Goal: Information Seeking & Learning: Check status

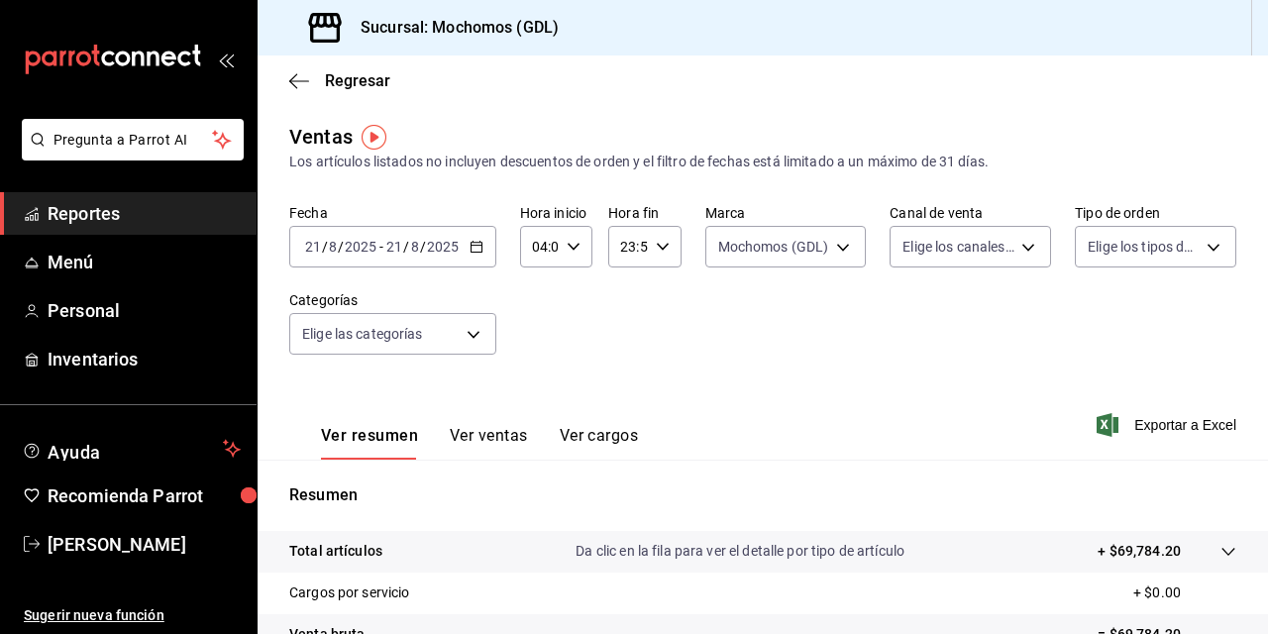
click at [319, 248] on input "21" at bounding box center [313, 247] width 18 height 16
click at [303, 79] on icon "button" at bounding box center [299, 81] width 20 height 18
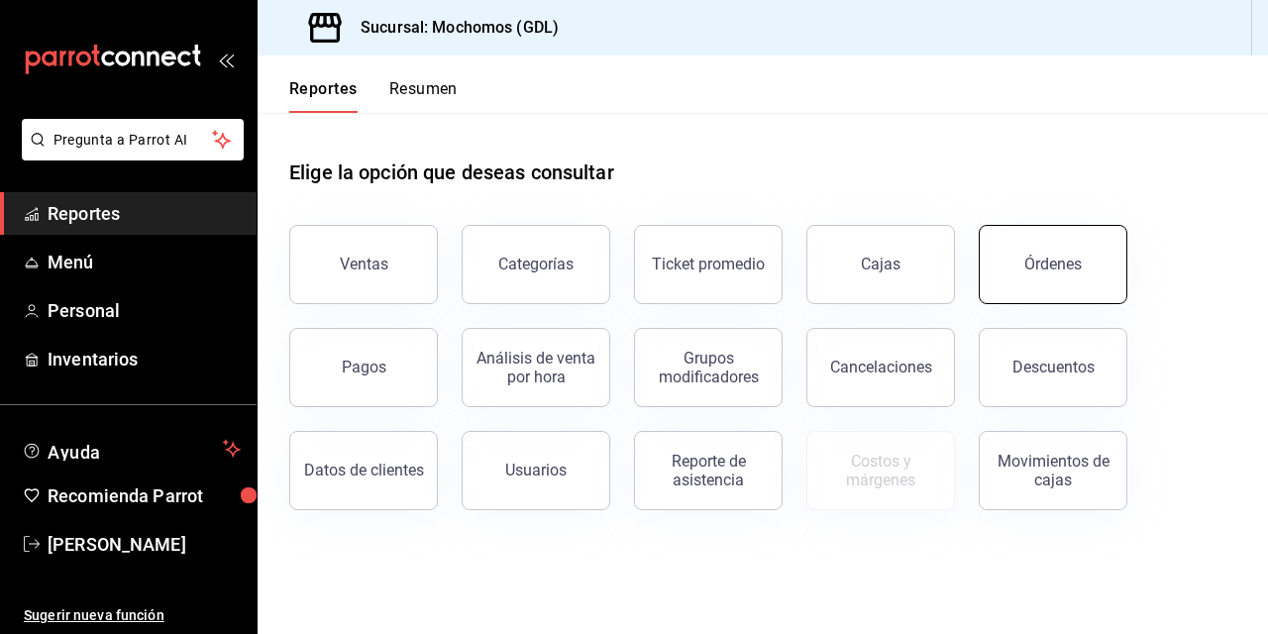
click at [1038, 262] on div "Órdenes" at bounding box center [1053, 264] width 57 height 19
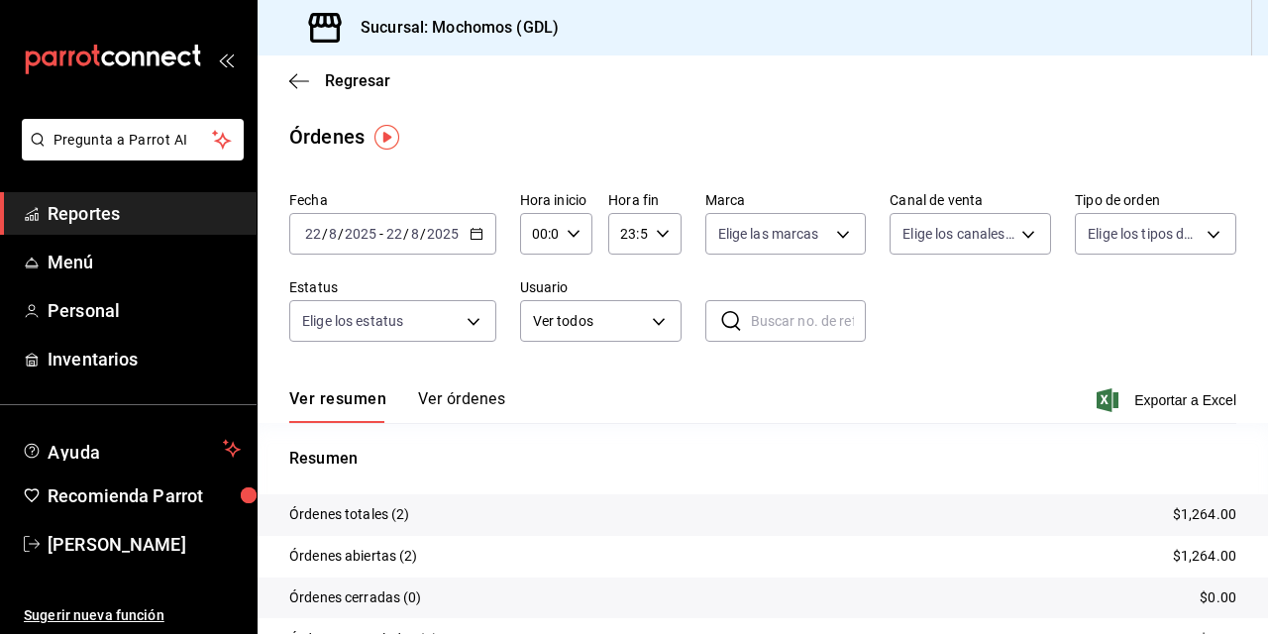
click at [321, 235] on input "22" at bounding box center [313, 234] width 18 height 16
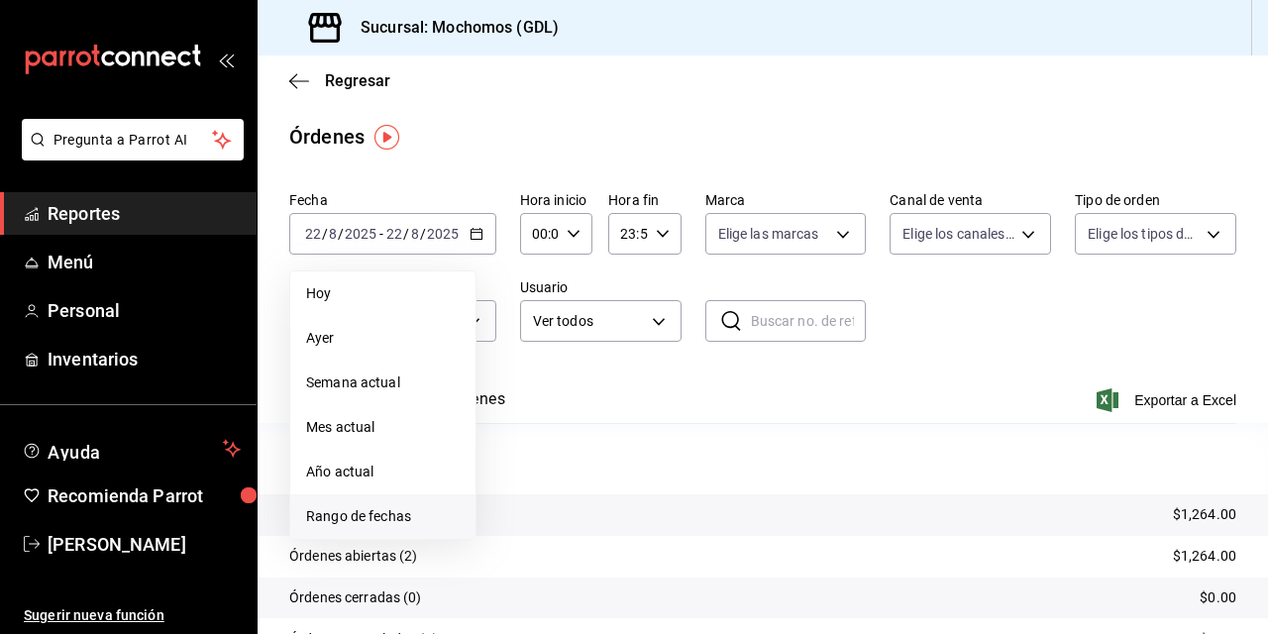
click at [374, 519] on span "Rango de fechas" at bounding box center [383, 516] width 154 height 21
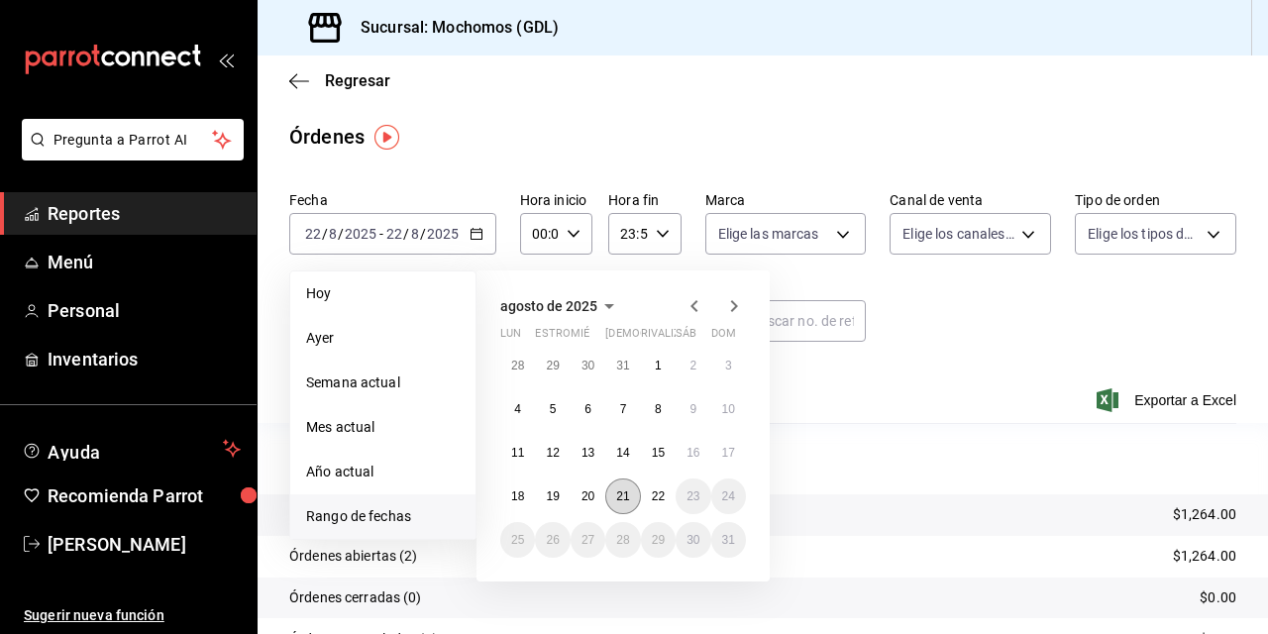
click at [626, 494] on abbr "21" at bounding box center [622, 497] width 13 height 14
click at [642, 494] on button "22" at bounding box center [658, 497] width 35 height 36
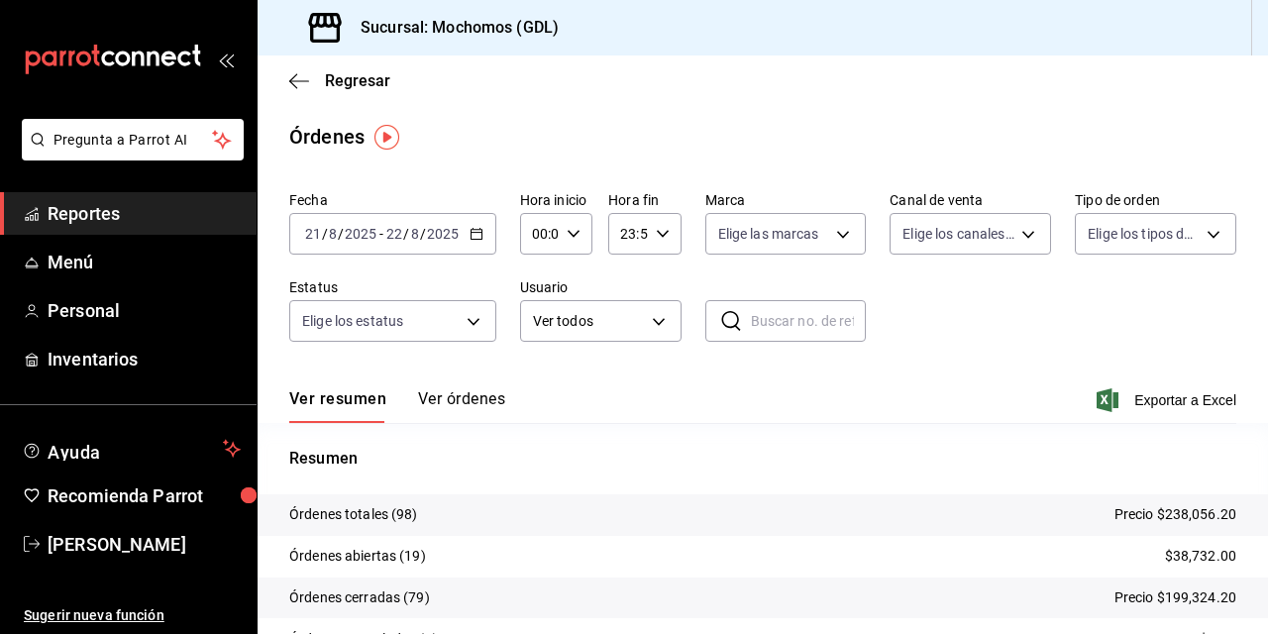
click at [546, 216] on input "00:00" at bounding box center [539, 234] width 39 height 40
click at [536, 373] on span "02" at bounding box center [536, 380] width 4 height 16
type input "02:00"
click at [537, 363] on span "05" at bounding box center [536, 364] width 4 height 16
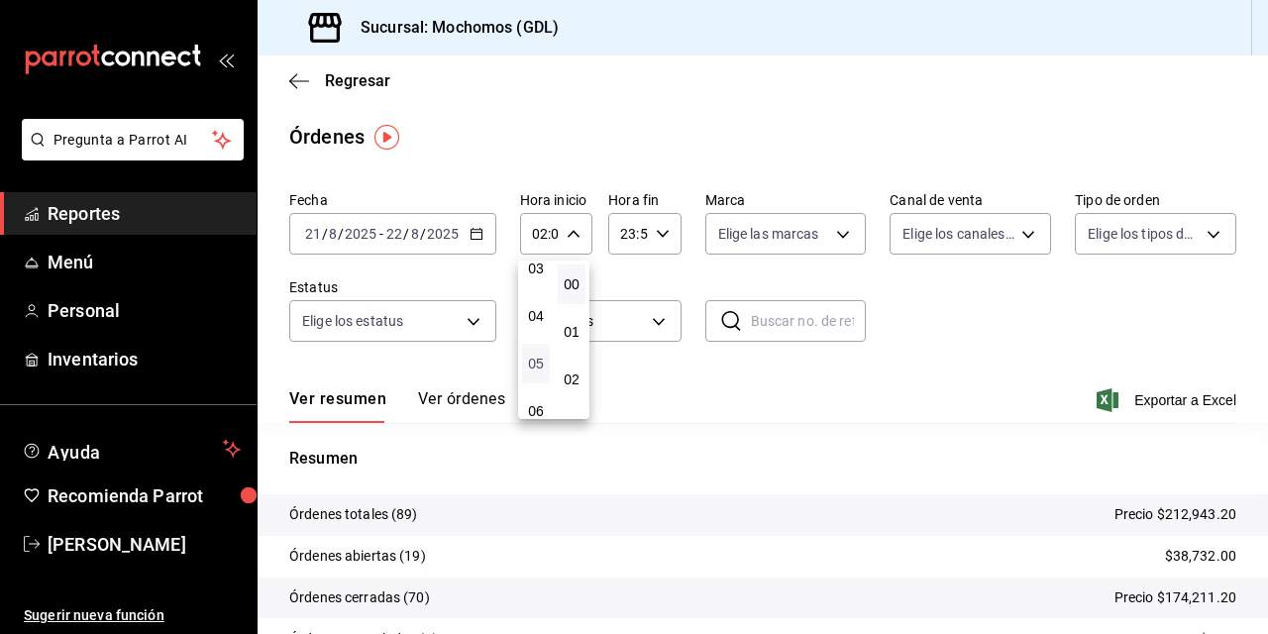
type input "05:00"
click at [716, 373] on div at bounding box center [634, 317] width 1268 height 634
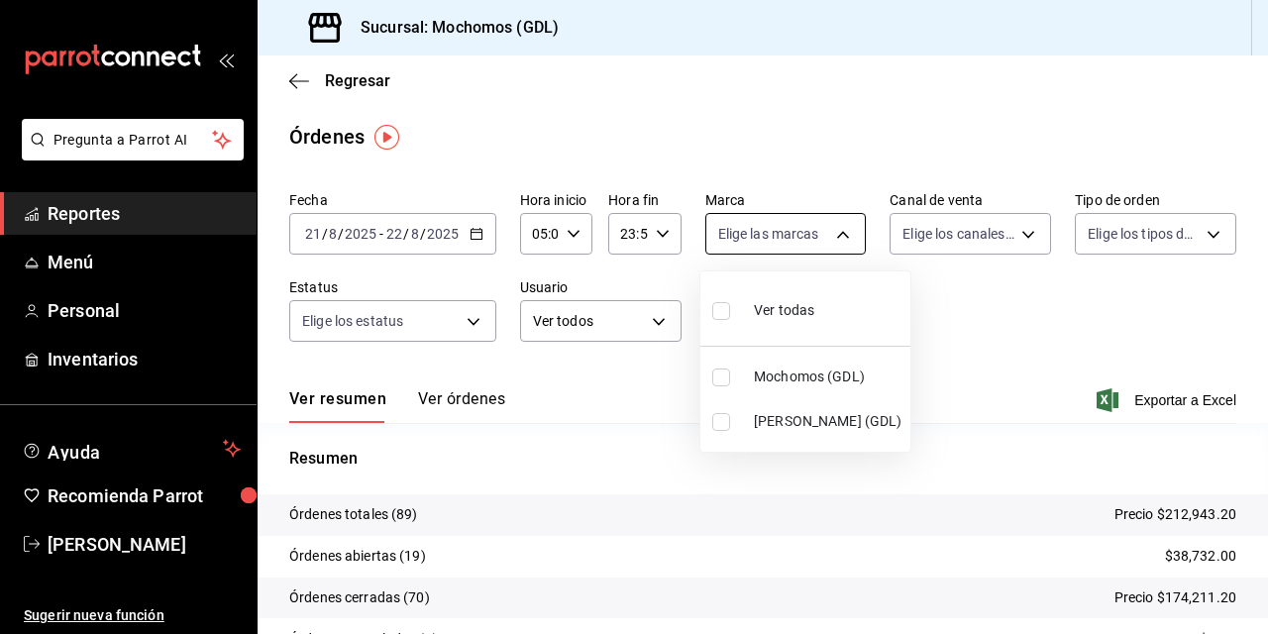
click at [834, 238] on body "Pregunta a Parrot AI Reportes Menú Personal Inventarios Ayuda Recomienda Parrot…" at bounding box center [634, 317] width 1268 height 634
click at [721, 369] on input "checkbox" at bounding box center [722, 378] width 18 height 18
checkbox input "true"
type input "36c25d4a-7cb0-456c-a434-e981d54830bc"
click at [965, 345] on div at bounding box center [634, 317] width 1268 height 634
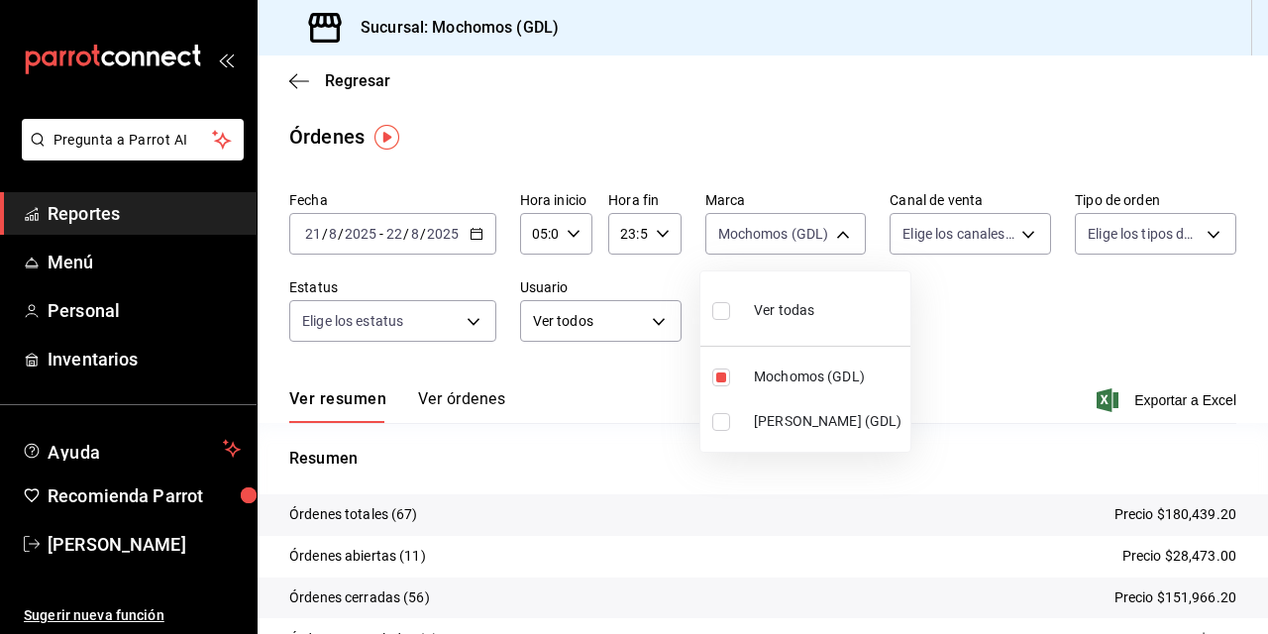
click at [302, 88] on div at bounding box center [634, 317] width 1268 height 634
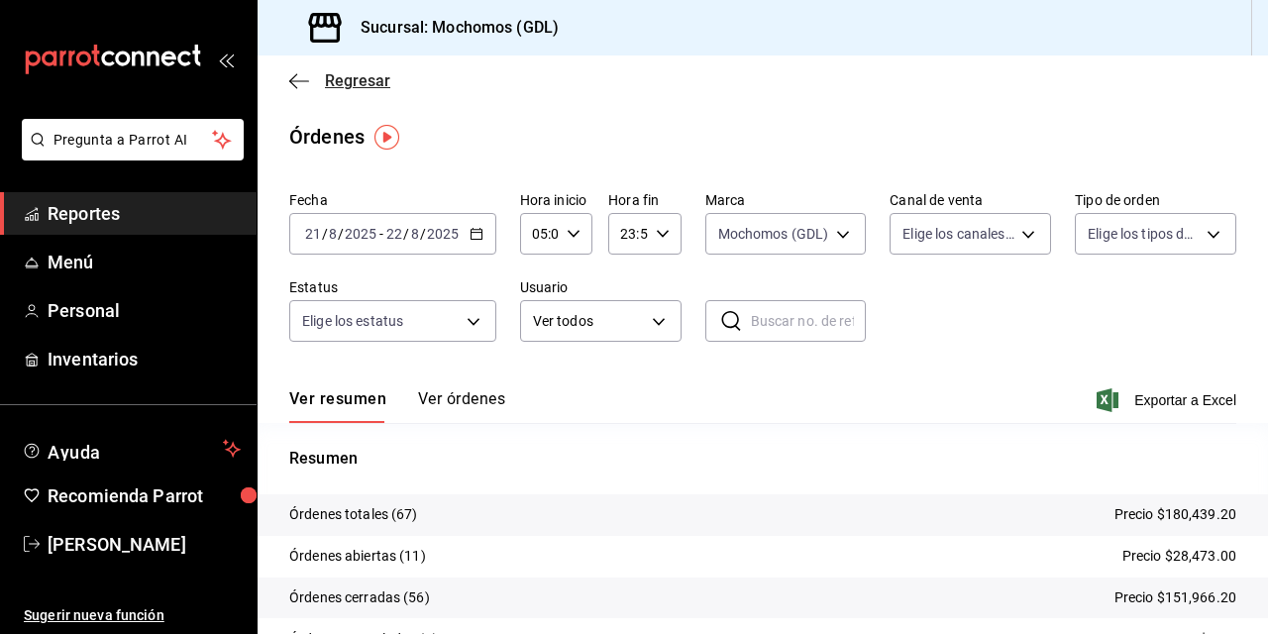
click at [309, 75] on span "Regresar" at bounding box center [339, 80] width 101 height 19
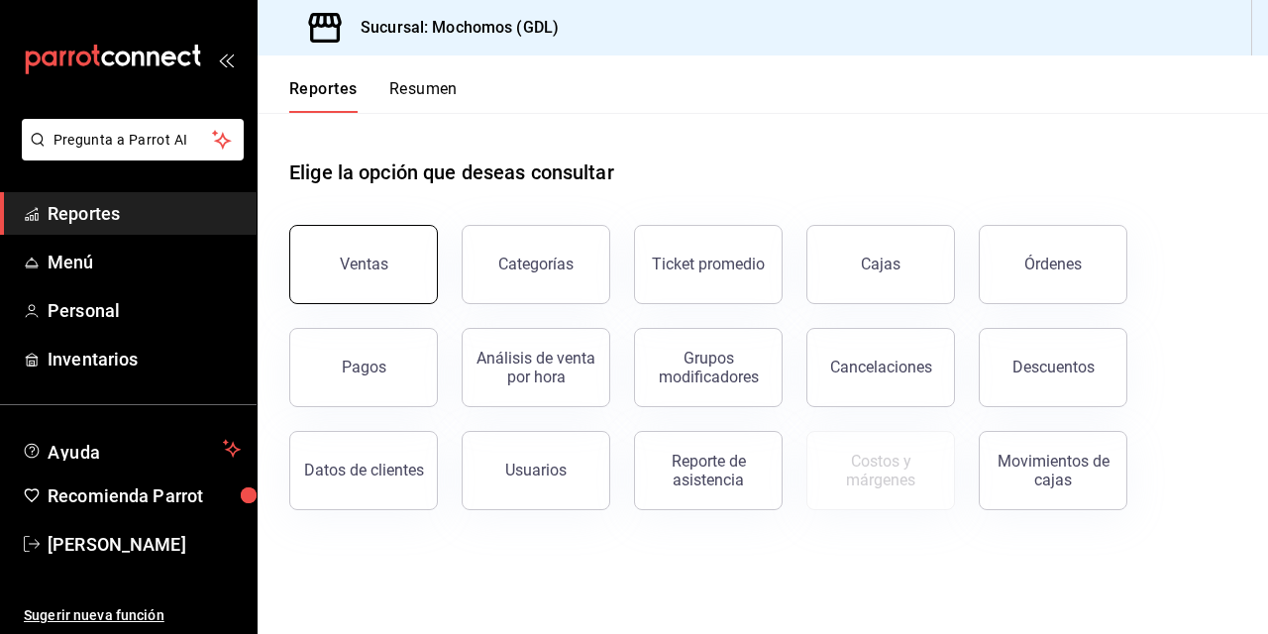
click at [361, 279] on button "Ventas" at bounding box center [363, 264] width 149 height 79
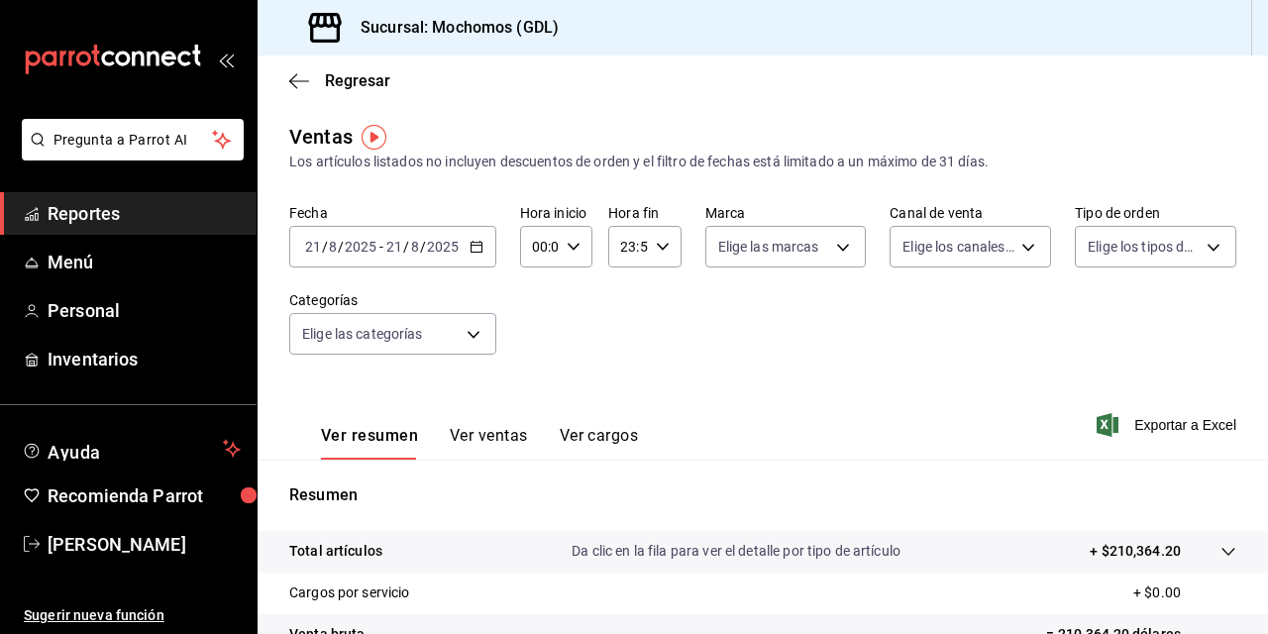
click at [316, 245] on input "21" at bounding box center [313, 247] width 18 height 16
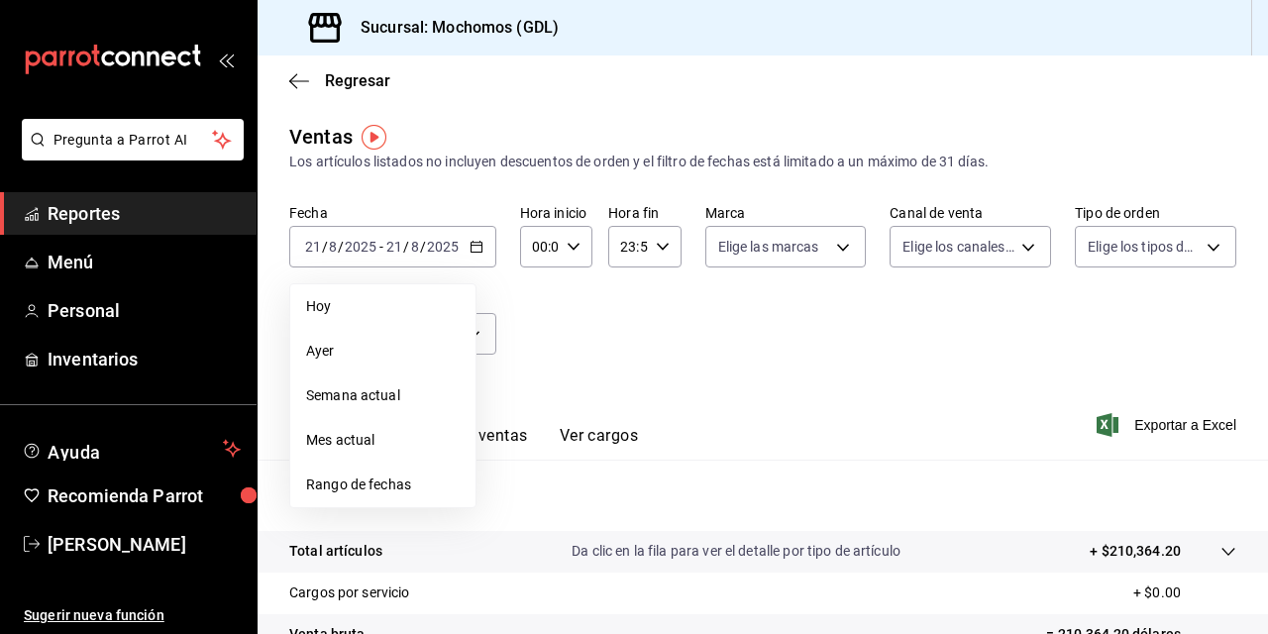
click at [347, 479] on span "Rango de fechas" at bounding box center [383, 485] width 154 height 21
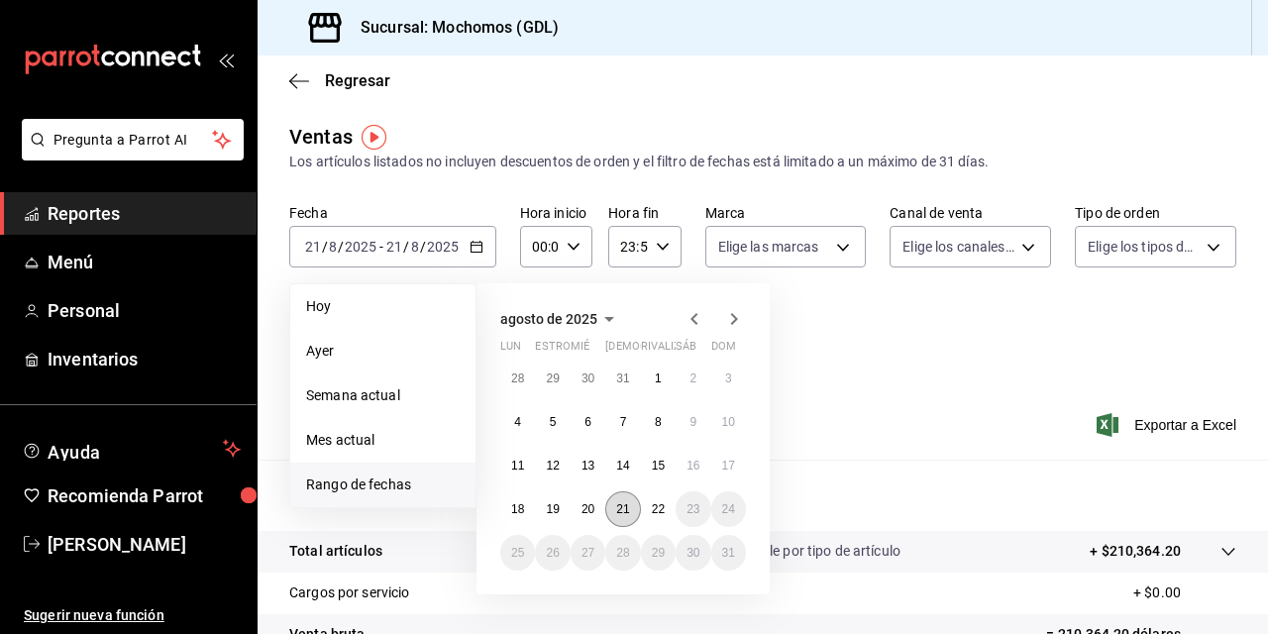
click at [620, 503] on abbr "21" at bounding box center [622, 509] width 13 height 14
click at [650, 509] on button "22" at bounding box center [658, 510] width 35 height 36
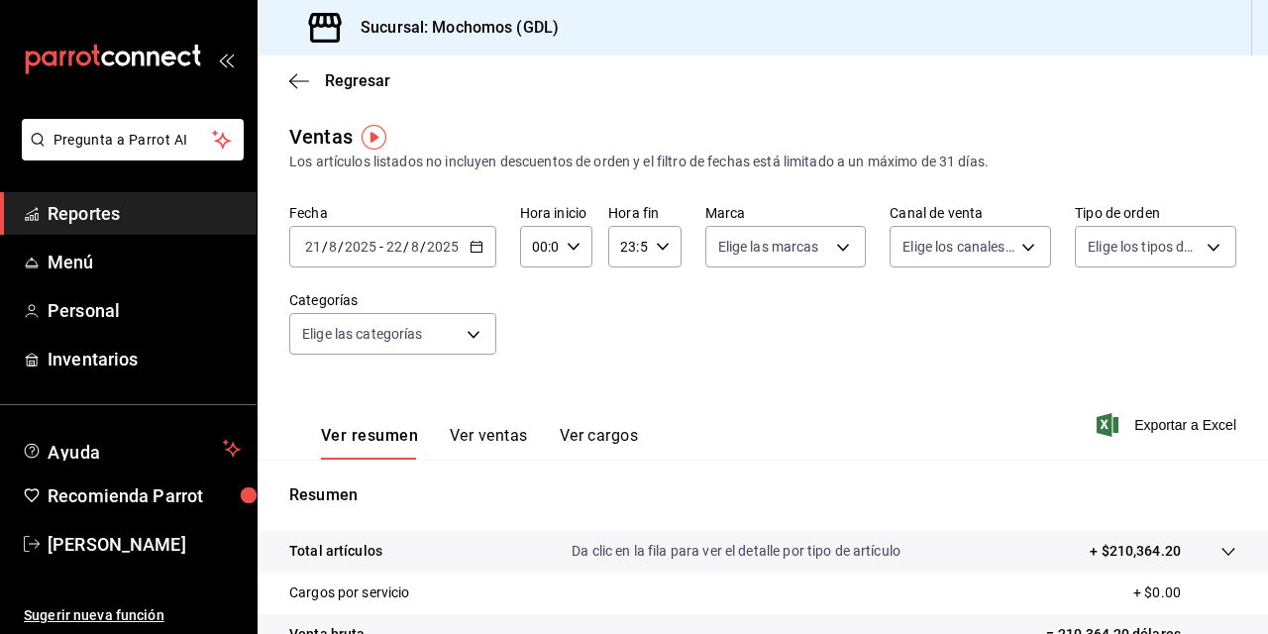
click at [541, 245] on input "00:00" at bounding box center [539, 247] width 39 height 40
click at [534, 384] on button "02" at bounding box center [536, 393] width 28 height 40
type input "02:00"
click at [534, 385] on span "06" at bounding box center [536, 385] width 4 height 16
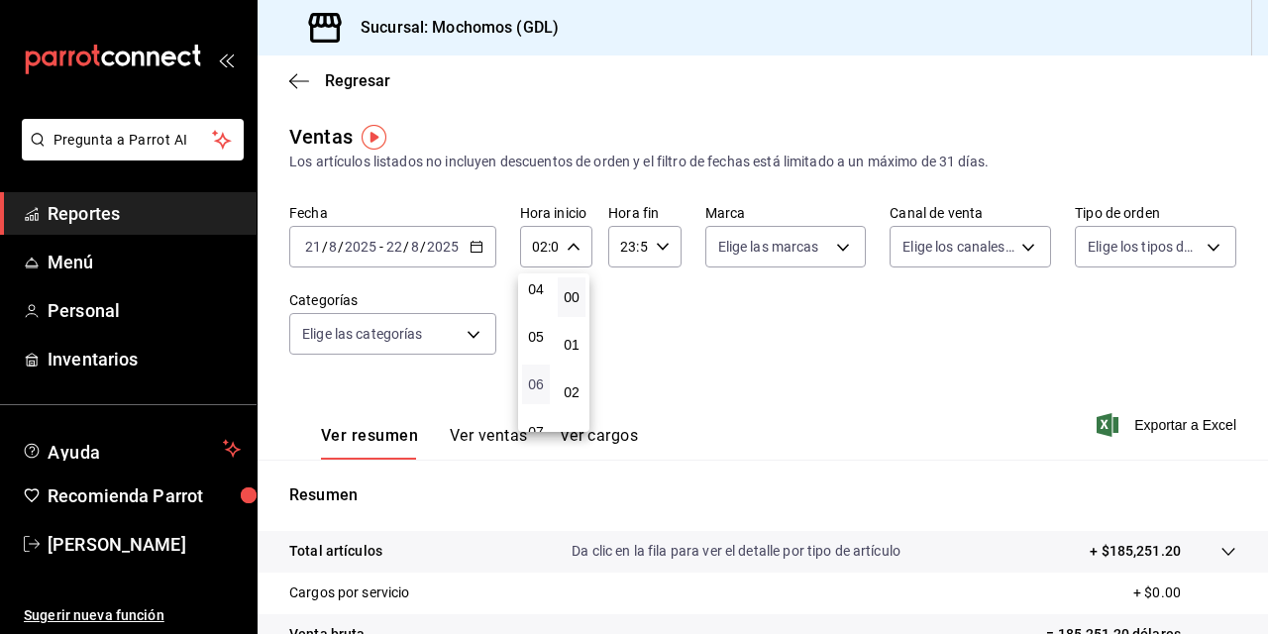
type input "06:00"
click at [821, 250] on div at bounding box center [634, 317] width 1268 height 634
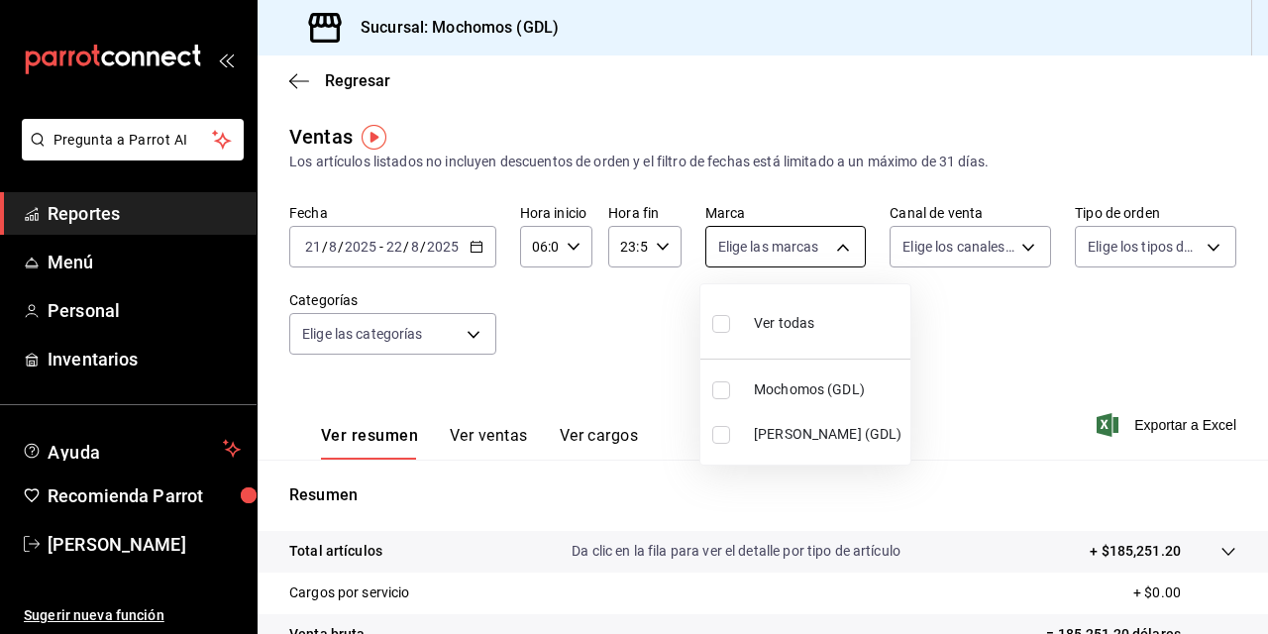
click at [836, 246] on body "Pregunta a Parrot AI Reportes Menú Personal Inventarios Ayuda Recomienda Parrot…" at bounding box center [634, 317] width 1268 height 634
click at [723, 388] on input "checkbox" at bounding box center [722, 391] width 18 height 18
checkbox input "true"
type input "36c25d4a-7cb0-456c-a434-e981d54830bc"
click at [951, 329] on div at bounding box center [634, 317] width 1268 height 634
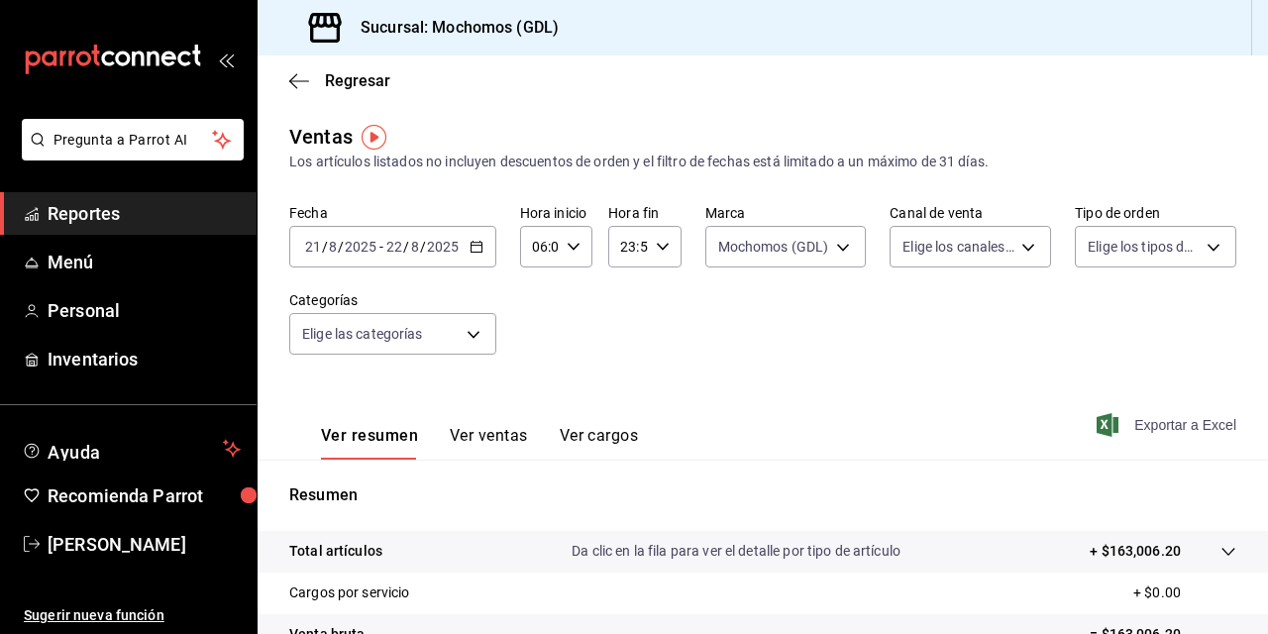
click at [1158, 426] on font "Exportar a Excel" at bounding box center [1186, 425] width 102 height 16
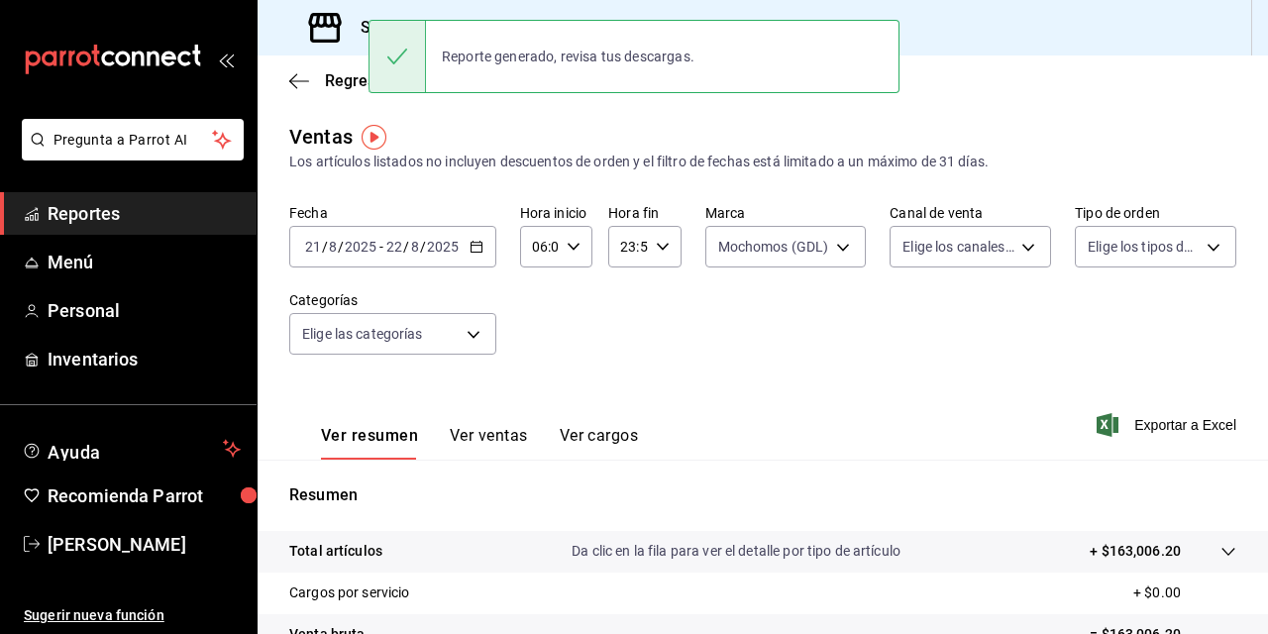
click at [858, 393] on div "Ver resumen Ver ventas Ver cargos Exportar a Excel" at bounding box center [763, 419] width 1011 height 81
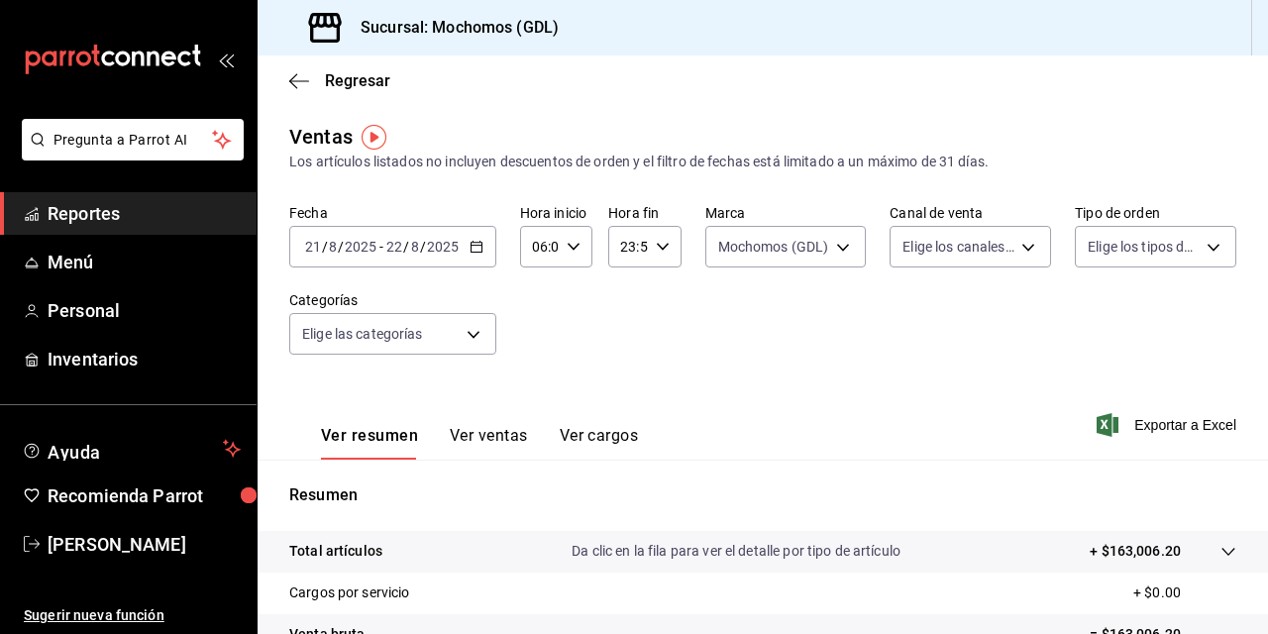
click at [85, 203] on font "Reportes" at bounding box center [84, 213] width 72 height 21
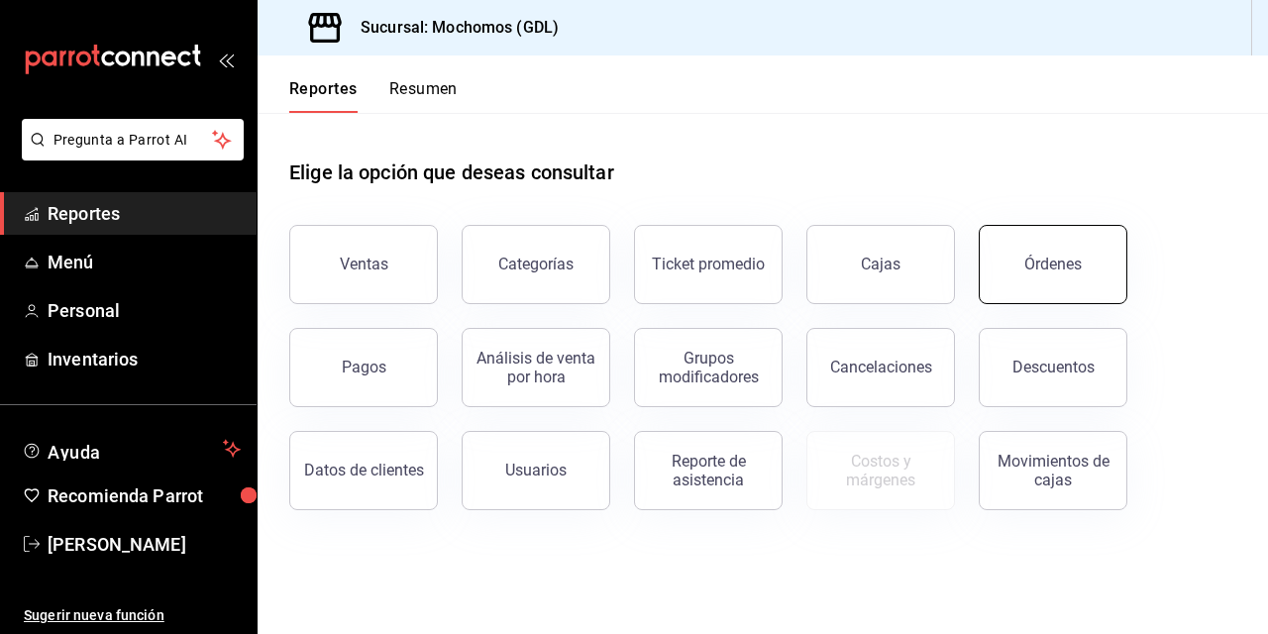
click at [1091, 277] on button "Órdenes" at bounding box center [1053, 264] width 149 height 79
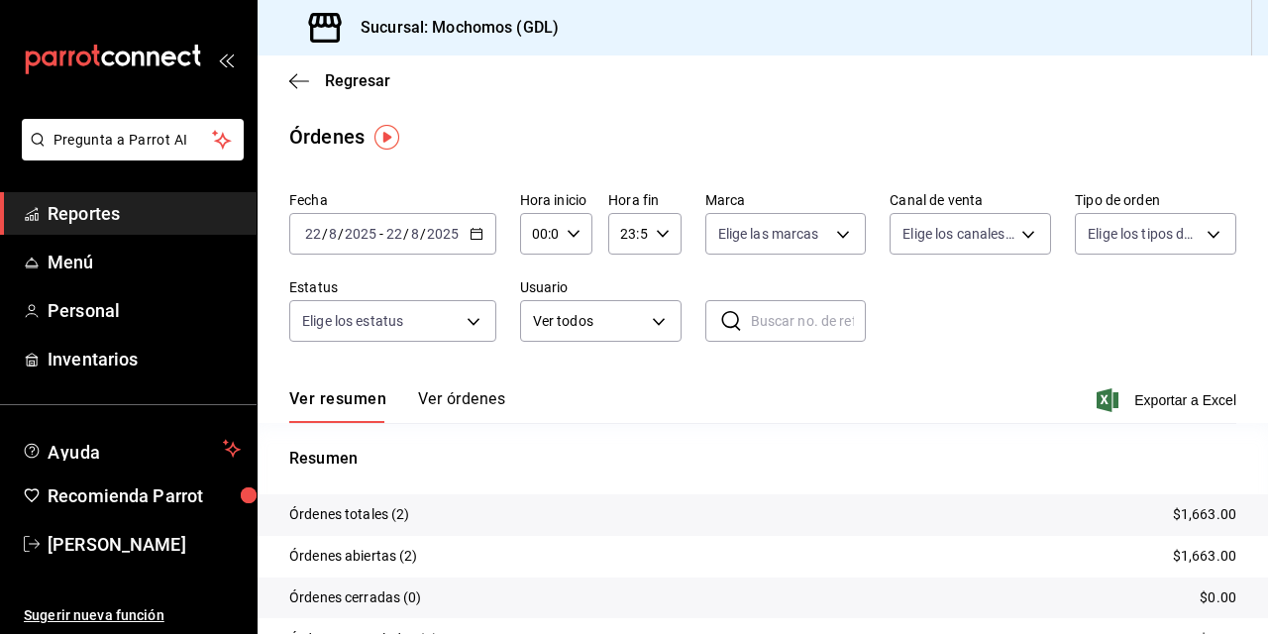
click at [458, 231] on input "2025" at bounding box center [443, 234] width 34 height 16
click at [478, 234] on icon "button" at bounding box center [477, 234] width 14 height 14
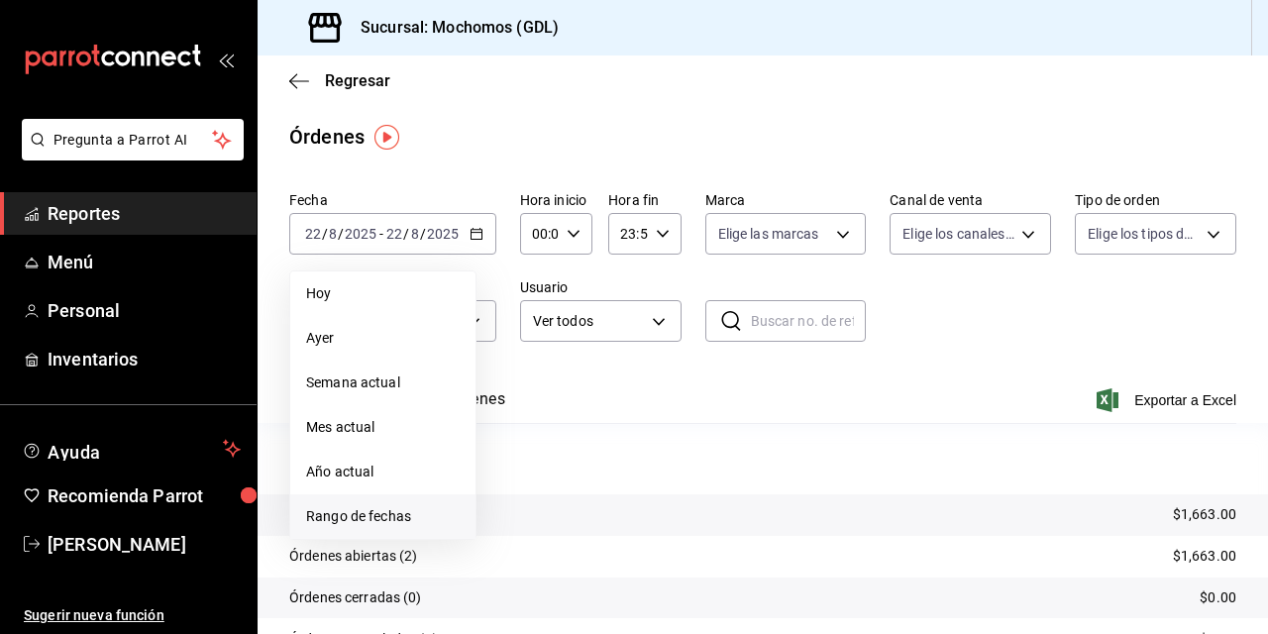
click at [343, 525] on span "Rango de fechas" at bounding box center [383, 516] width 154 height 21
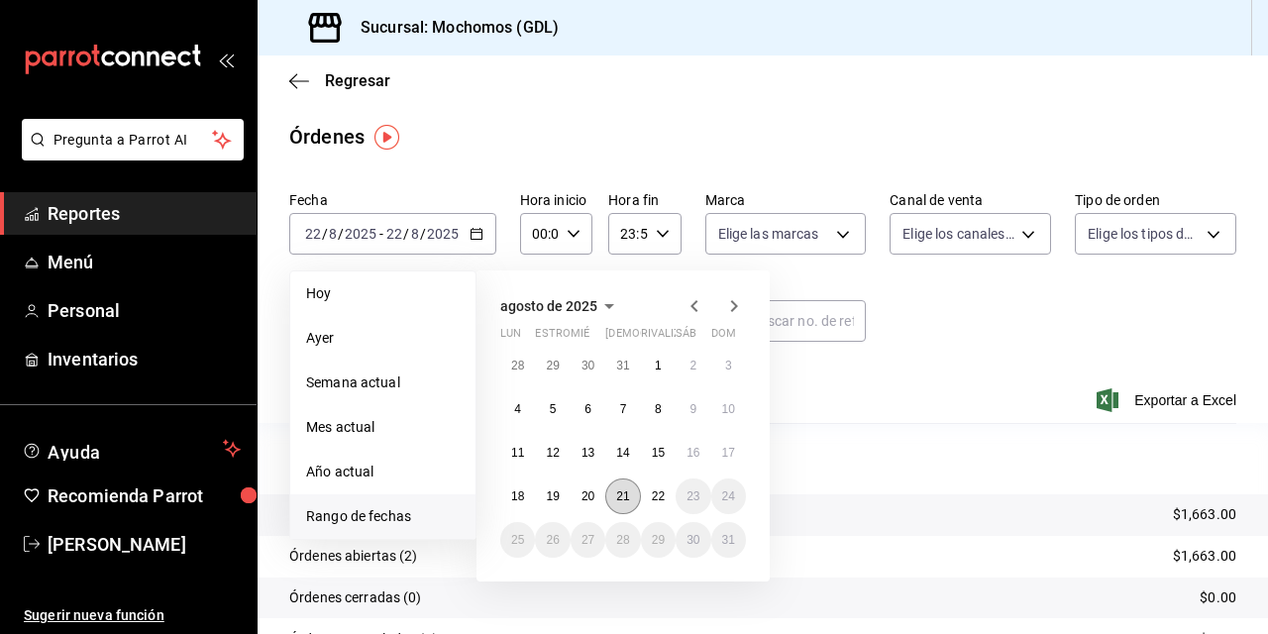
click at [612, 493] on button "21" at bounding box center [623, 497] width 35 height 36
click at [662, 494] on abbr "22" at bounding box center [658, 497] width 13 height 14
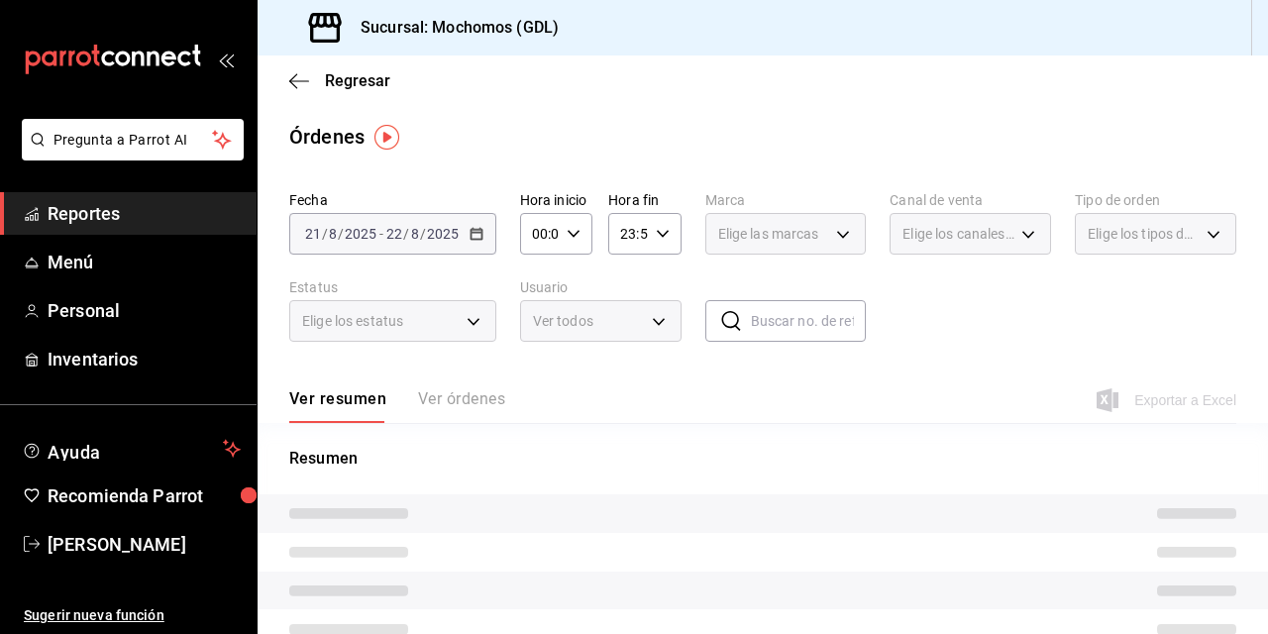
click at [580, 234] on div "00:00 Hora inicio" at bounding box center [556, 234] width 72 height 42
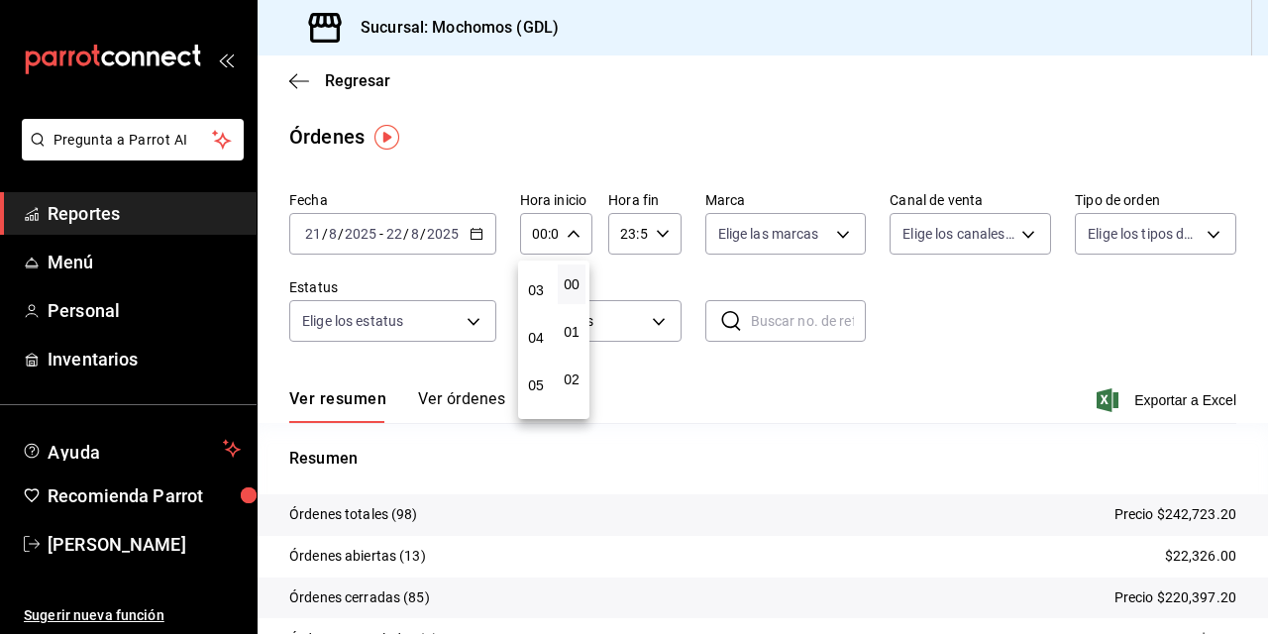
scroll to position [146, 0]
click at [538, 376] on span "05" at bounding box center [536, 377] width 4 height 16
type input "05:00"
click at [674, 272] on div at bounding box center [634, 317] width 1268 height 634
click at [660, 218] on div "23:59 Hora fin" at bounding box center [644, 234] width 72 height 42
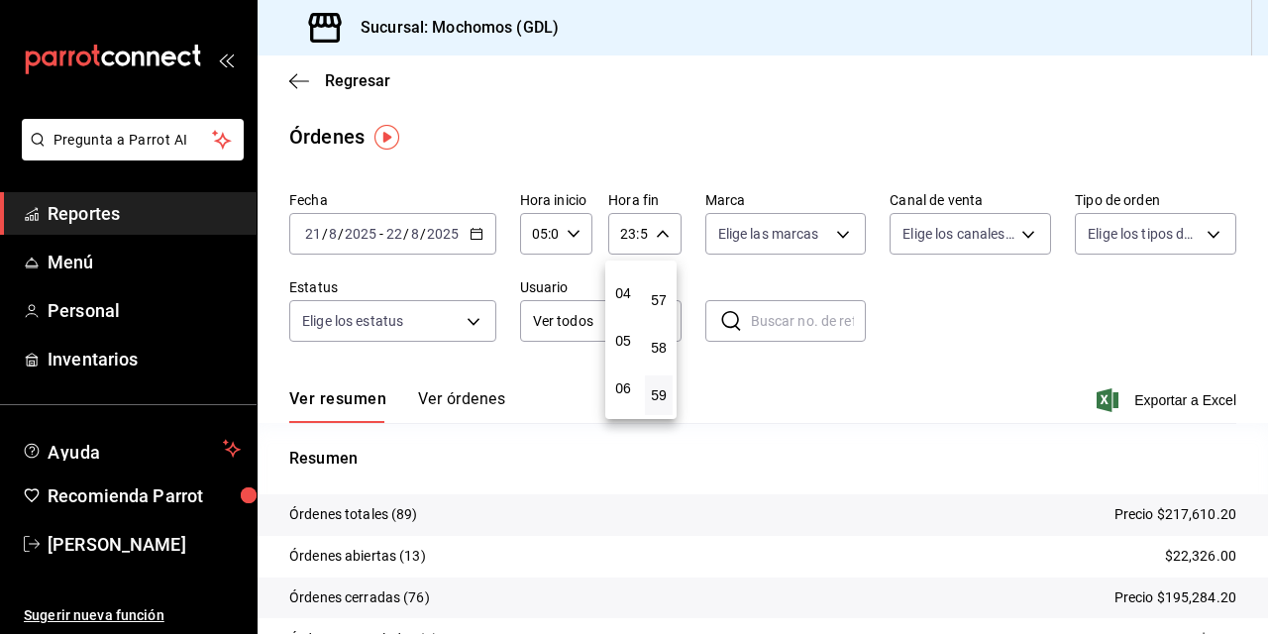
scroll to position [180, 0]
click at [622, 296] on span "04" at bounding box center [623, 294] width 4 height 16
type input "04:59"
click at [787, 239] on div at bounding box center [634, 317] width 1268 height 634
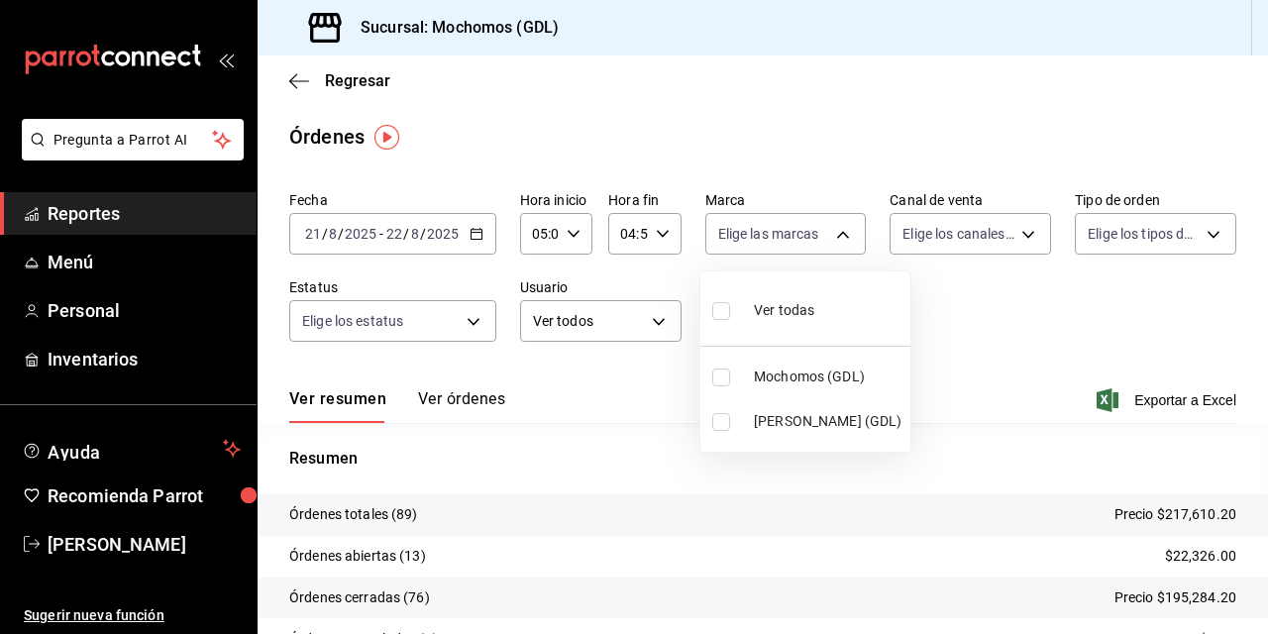
click at [787, 239] on body "Pregunta a Parrot AI Reportes Menú Personal Inventarios Ayuda Recomienda Parrot…" at bounding box center [634, 317] width 1268 height 634
click at [775, 385] on span "Mochomos (GDL)" at bounding box center [828, 377] width 149 height 21
type input "36c25d4a-7cb0-456c-a434-e981d54830bc"
checkbox input "true"
click at [976, 230] on div at bounding box center [634, 317] width 1268 height 634
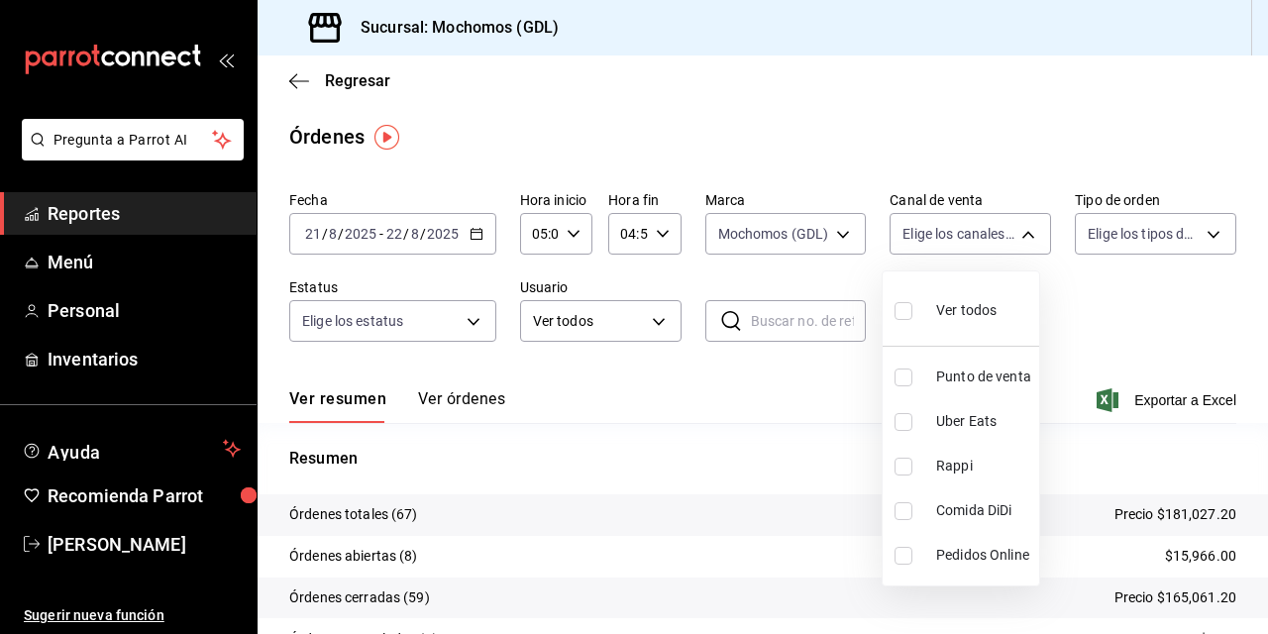
click at [976, 230] on body "Pregunta a Parrot AI Reportes Menú Personal Inventarios Ayuda Recomienda Parrot…" at bounding box center [634, 317] width 1268 height 634
click at [963, 325] on div "Ver todos" at bounding box center [946, 308] width 102 height 43
type input "PARROT,UBER_EATS,RAPPI,DIDI_FOOD,ONLINE"
checkbox input "true"
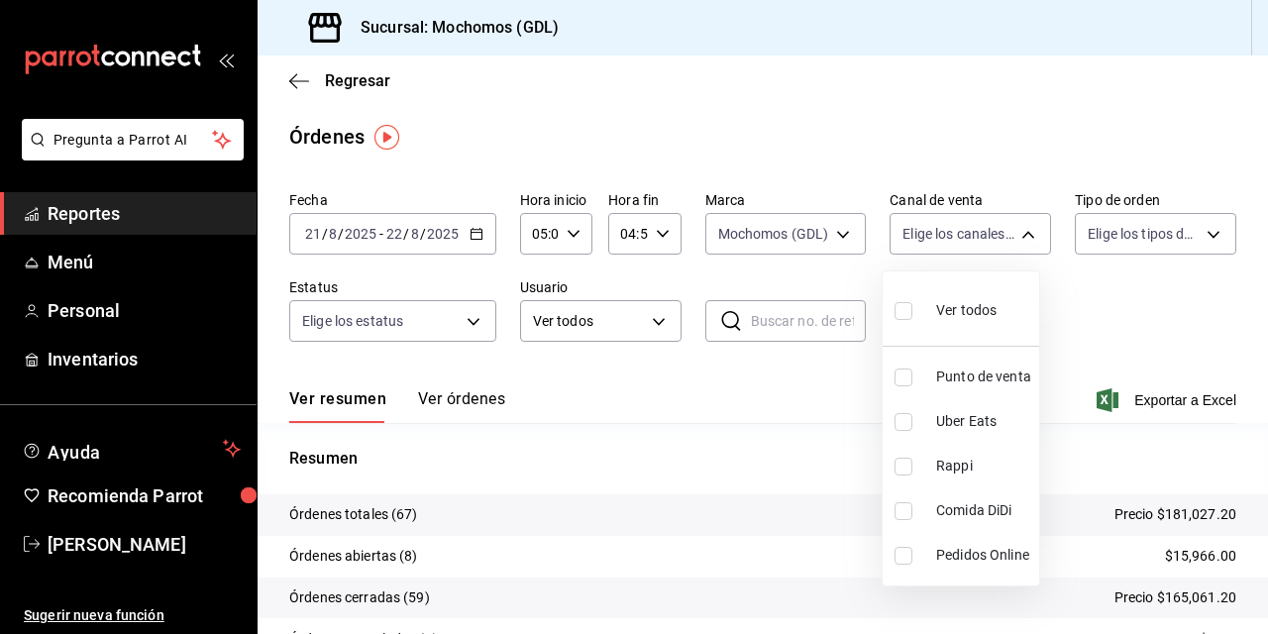
checkbox input "true"
click at [1173, 234] on div at bounding box center [634, 317] width 1268 height 634
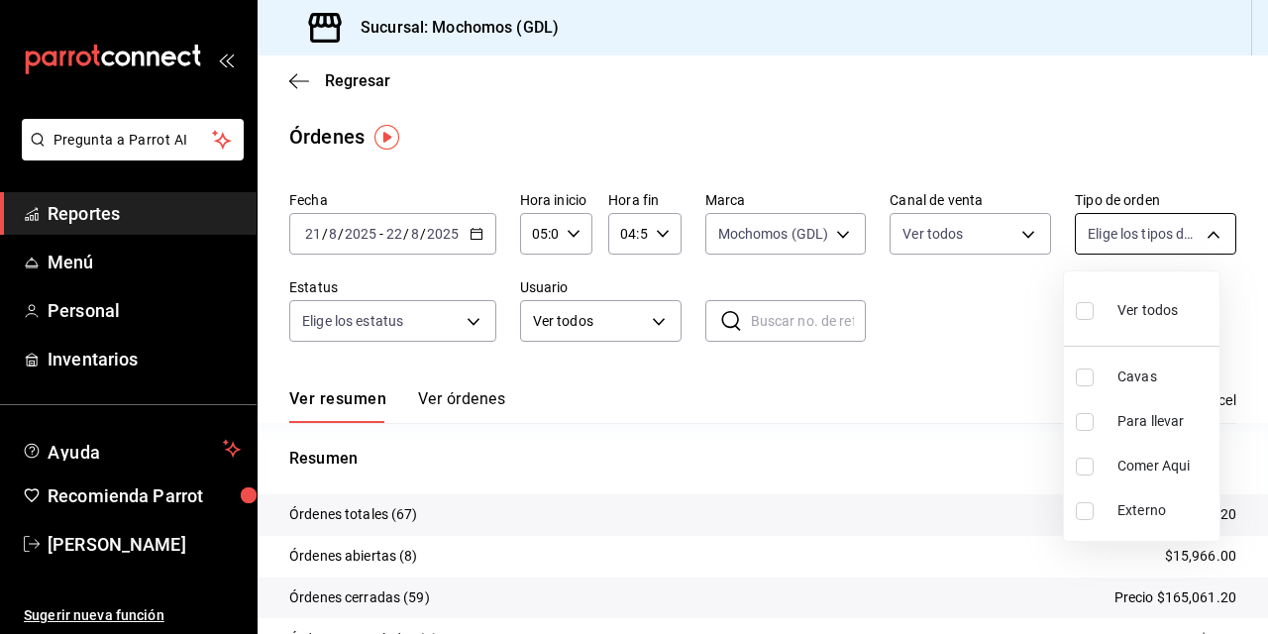
click at [1200, 219] on body "Pregunta a Parrot AI Reportes Menú Personal Inventarios Ayuda Recomienda Parrot…" at bounding box center [634, 317] width 1268 height 634
click at [1152, 317] on span "Ver todos" at bounding box center [1148, 310] width 60 height 21
type input "c3d0baef-30c0-4718-9d76-caab43e27316,13c4cc4a-99d2-42c0-ba96-c3de8c08c13d,7b791…"
checkbox input "true"
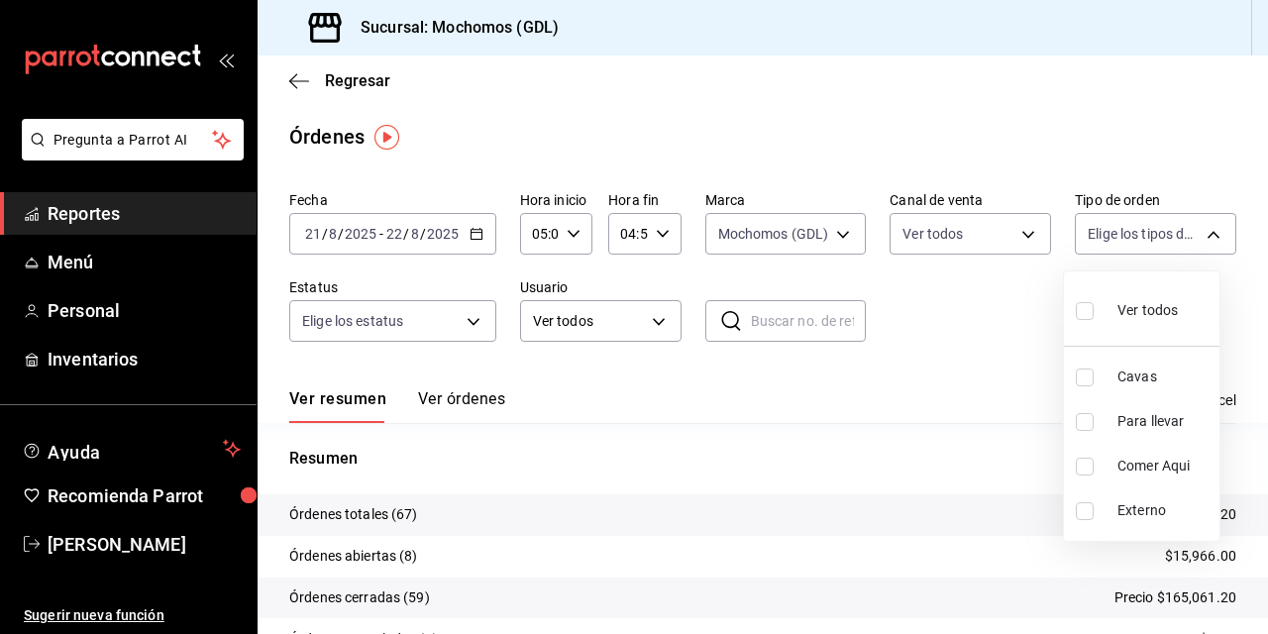
checkbox input "true"
click at [991, 323] on div at bounding box center [634, 317] width 1268 height 634
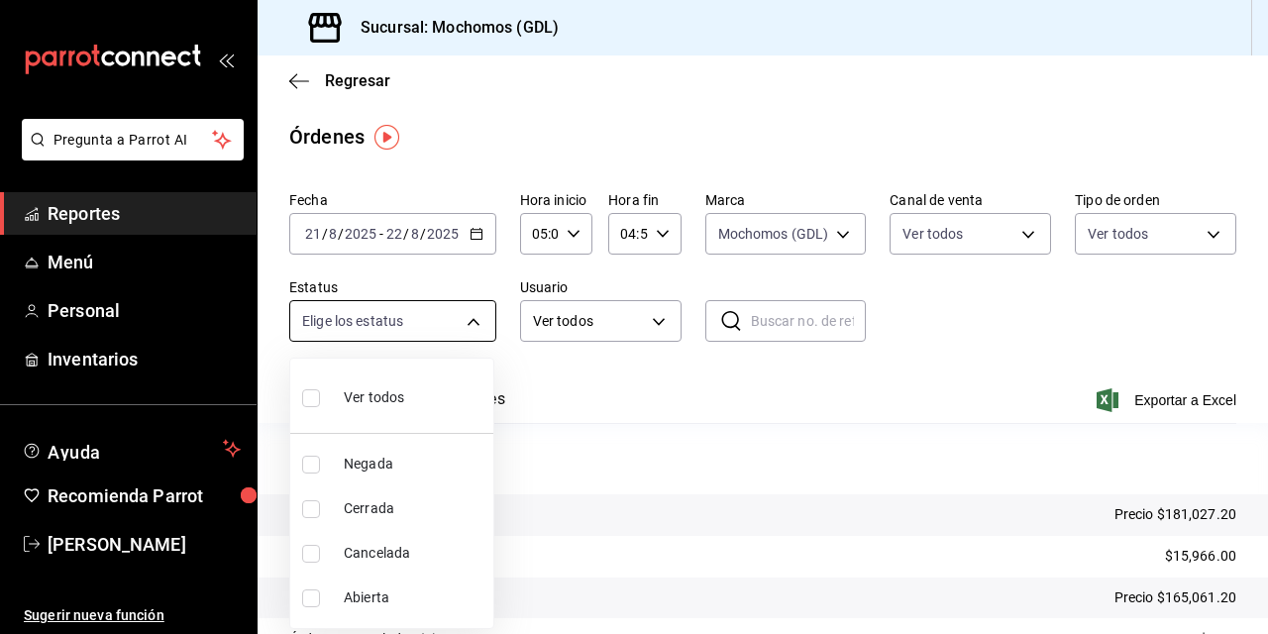
click at [373, 311] on body "Pregunta a Parrot AI Reportes Menú Personal Inventarios Ayuda Recomienda Parrot…" at bounding box center [634, 317] width 1268 height 634
click at [369, 394] on span "Ver todos" at bounding box center [374, 397] width 60 height 21
type input "DENIED,FINISHED,CANCELED,OPEN"
checkbox input "true"
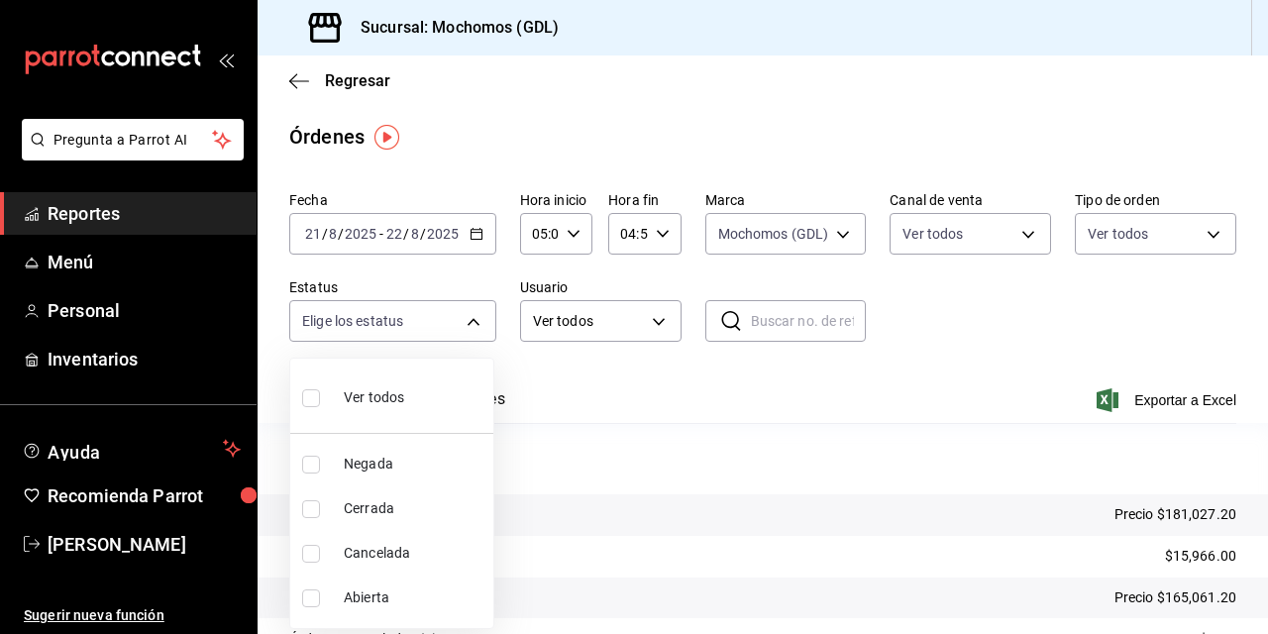
checkbox input "true"
click at [628, 325] on div at bounding box center [634, 317] width 1268 height 634
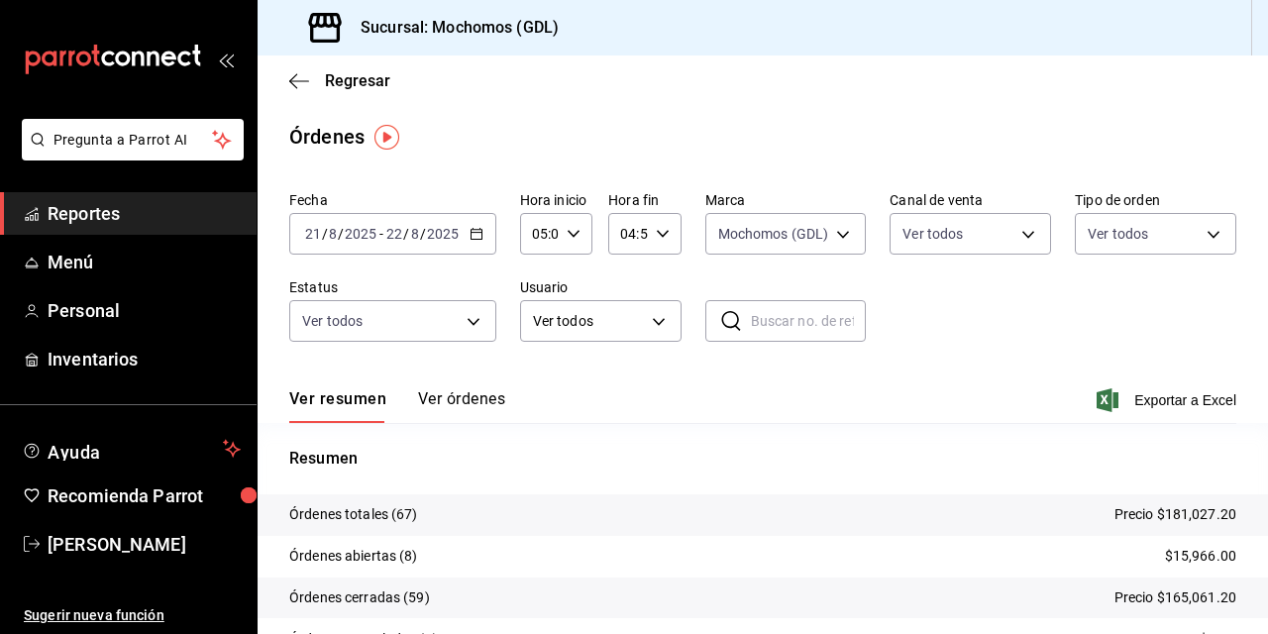
click at [628, 325] on body "Pregunta a Parrot AI Reportes Menú Personal Inventarios Ayuda Recomienda Parrot…" at bounding box center [634, 317] width 1268 height 634
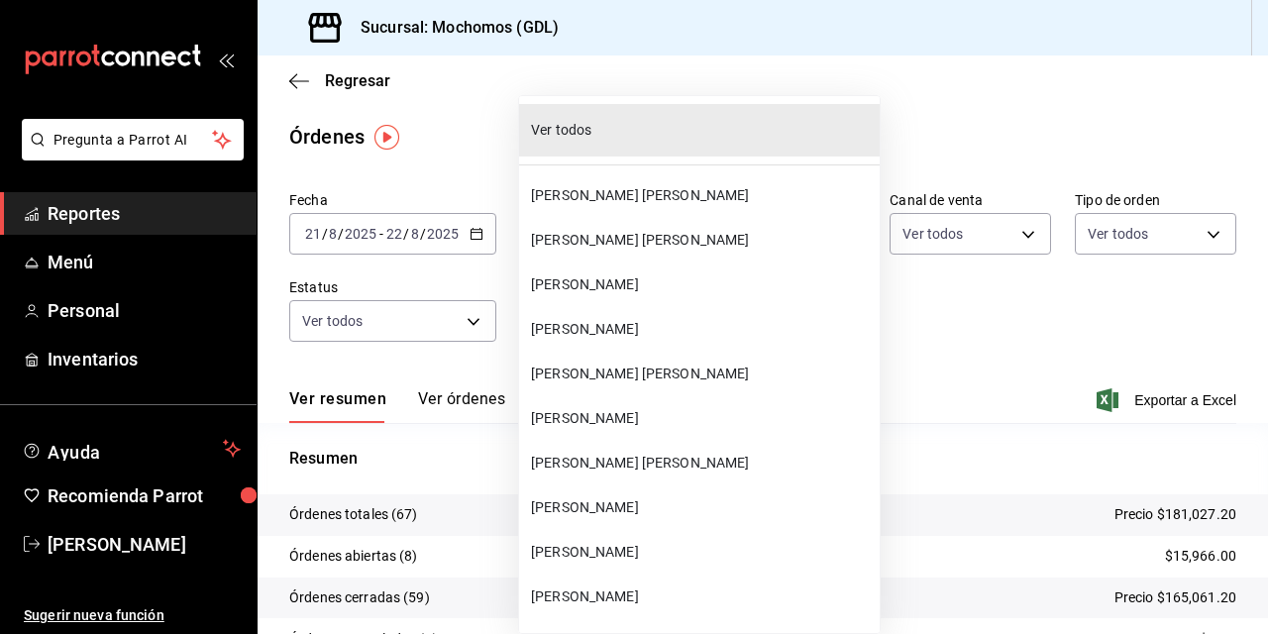
click at [680, 123] on span "Ver todos" at bounding box center [701, 130] width 341 height 21
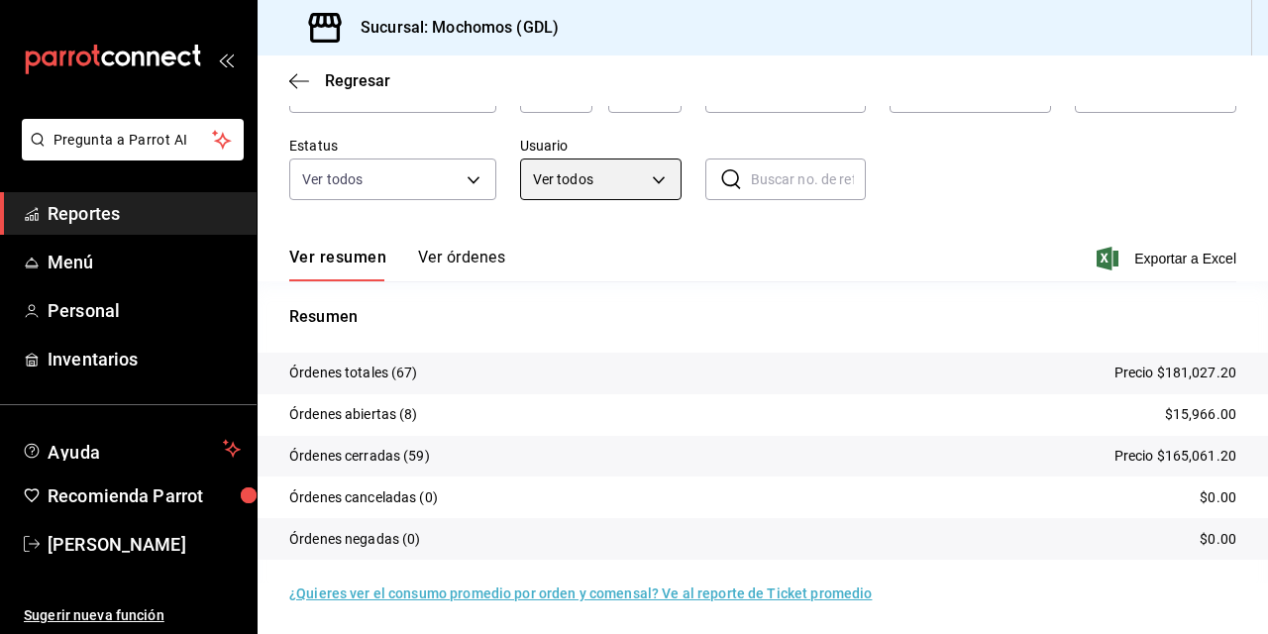
scroll to position [144, 0]
